Goal: Information Seeking & Learning: Learn about a topic

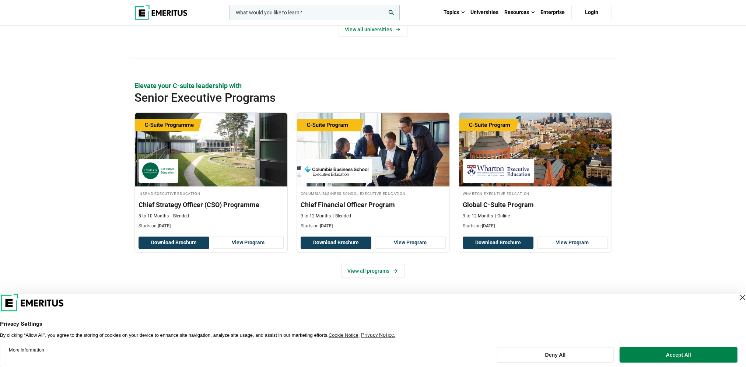
scroll to position [221, 0]
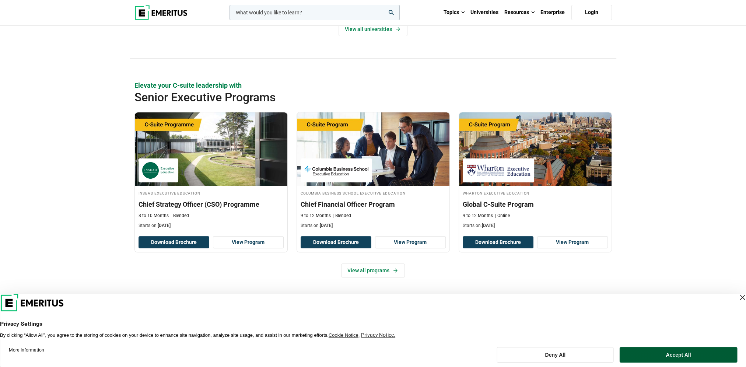
click at [673, 358] on button "Accept All" at bounding box center [679, 354] width 118 height 15
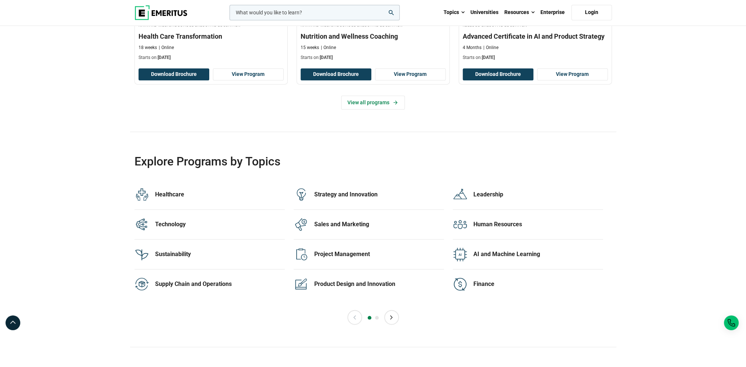
scroll to position [1400, 0]
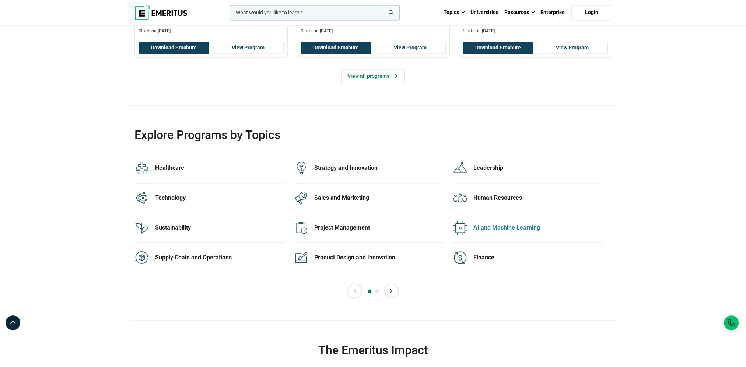
click at [526, 228] on div "AI and Machine Learning" at bounding box center [538, 228] width 130 height 8
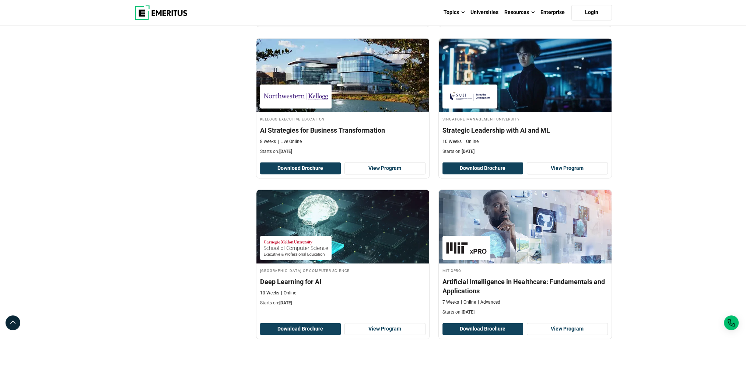
scroll to position [1437, 0]
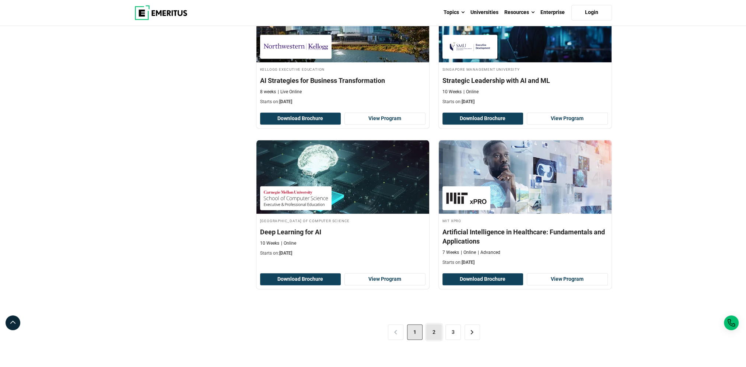
click at [430, 327] on link "2" at bounding box center [433, 331] width 15 height 15
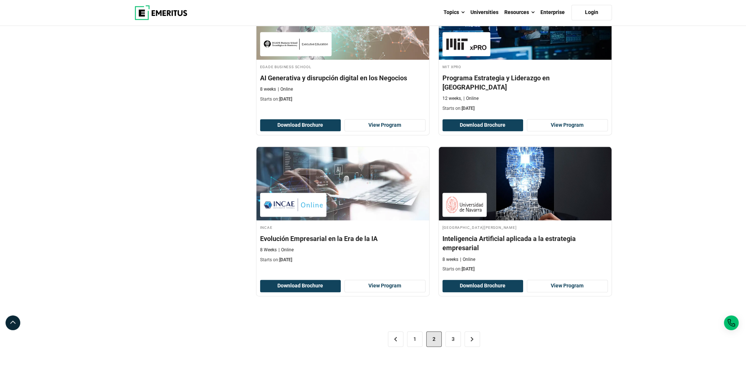
scroll to position [1363, 0]
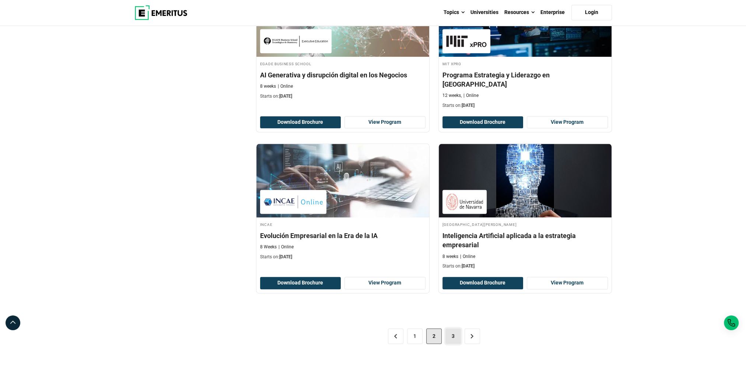
click at [452, 328] on link "3" at bounding box center [452, 335] width 15 height 15
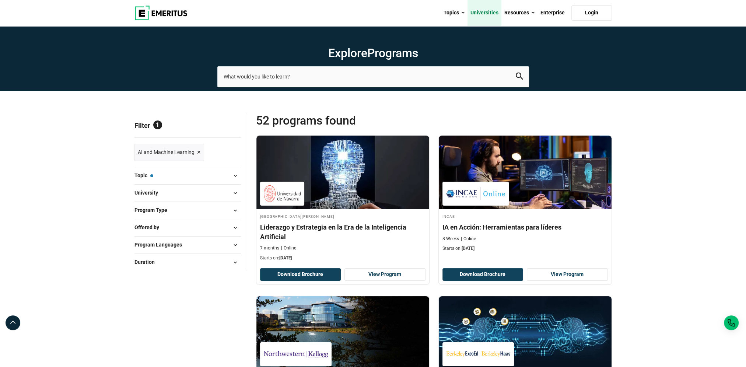
click at [487, 13] on link "Universities" at bounding box center [484, 13] width 34 height 26
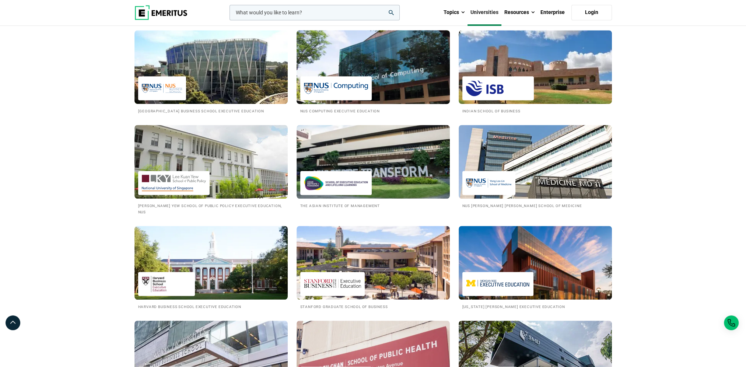
scroll to position [700, 0]
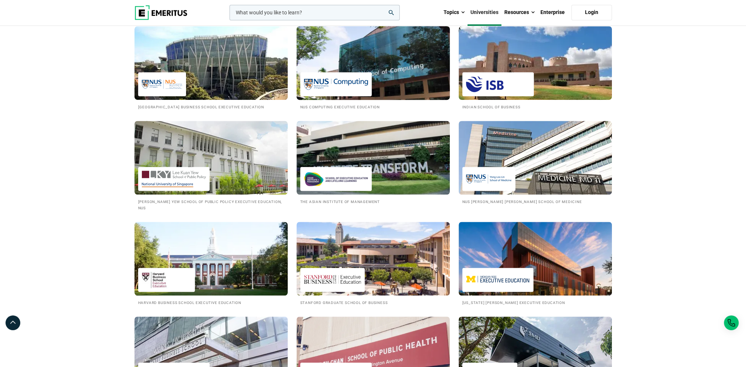
click at [367, 102] on link "NUS Computing Executive Education" at bounding box center [373, 68] width 153 height 84
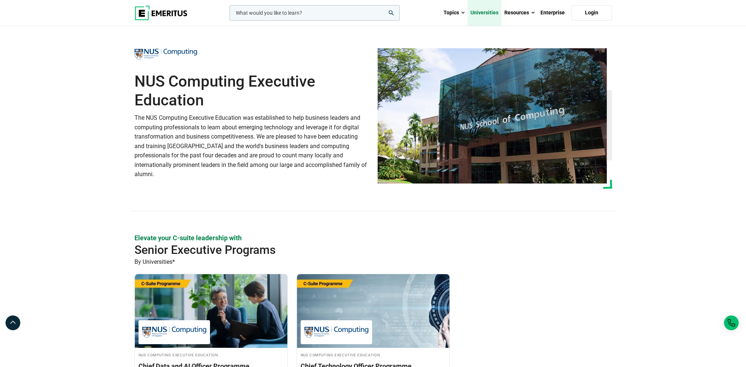
click at [481, 17] on link "Universities" at bounding box center [484, 13] width 34 height 26
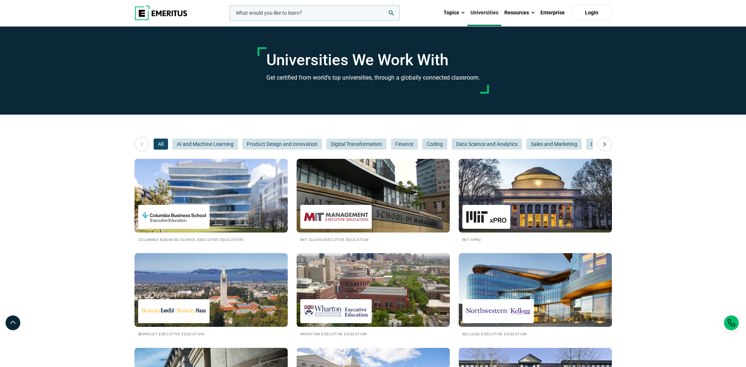
click at [318, 9] on input "woocommerce-product-search-field-0" at bounding box center [314, 12] width 170 height 15
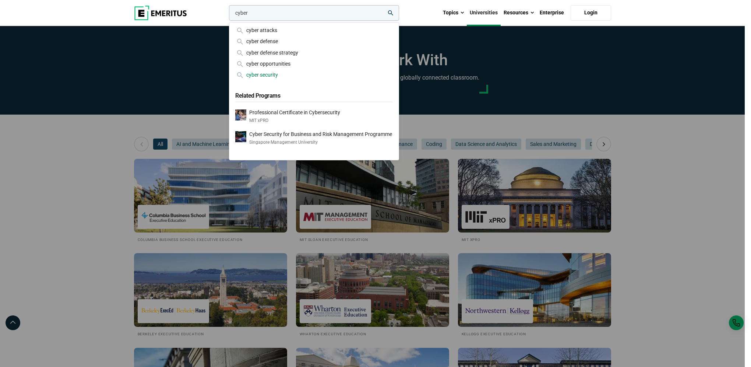
type input "cyber"
click at [273, 78] on div "cyber security" at bounding box center [314, 75] width 158 height 8
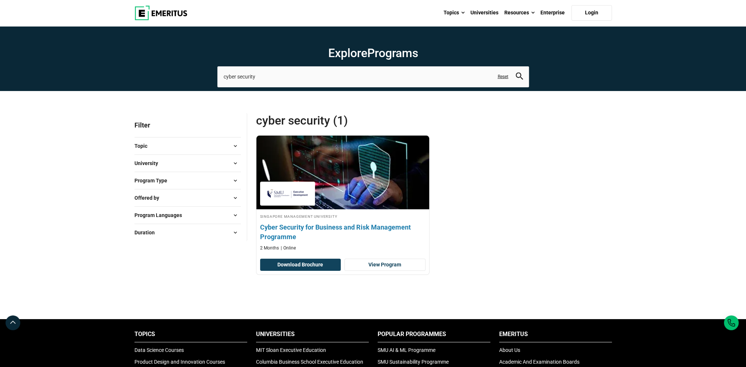
click at [311, 217] on h4 "Singapore Management University" at bounding box center [342, 216] width 165 height 6
click at [357, 263] on link "View Program" at bounding box center [384, 265] width 81 height 13
